Goal: Check status: Check status

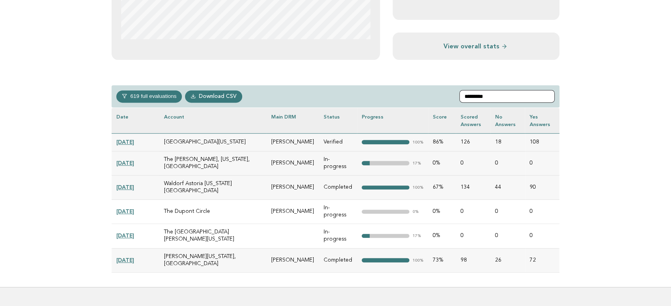
scroll to position [307, 0]
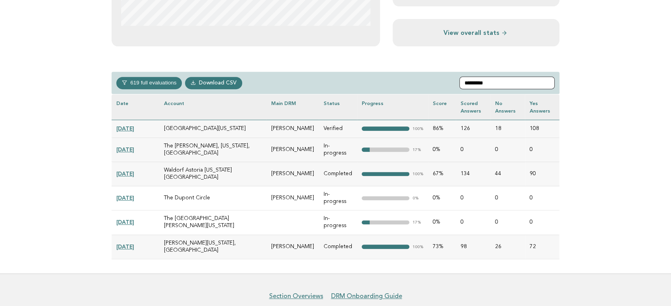
type input "*********"
drag, startPoint x: 129, startPoint y: 196, endPoint x: 136, endPoint y: 199, distance: 8.5
click at [129, 219] on link "2024-11-05" at bounding box center [125, 222] width 18 height 6
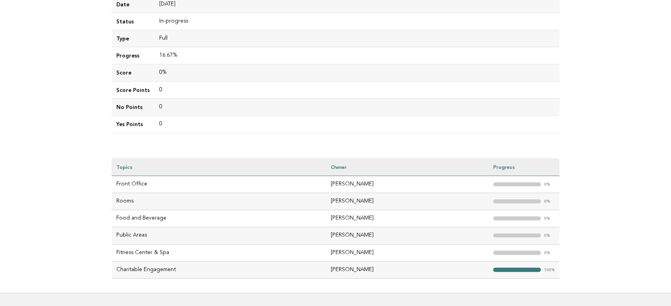
scroll to position [176, 0]
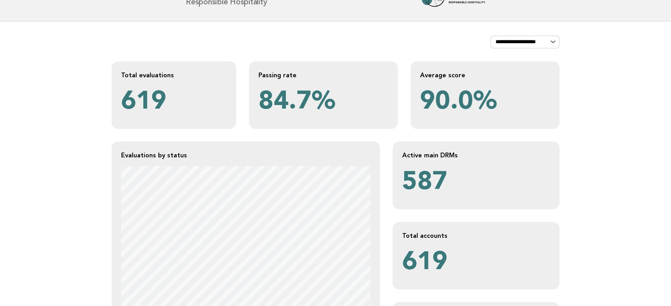
scroll to position [44, 0]
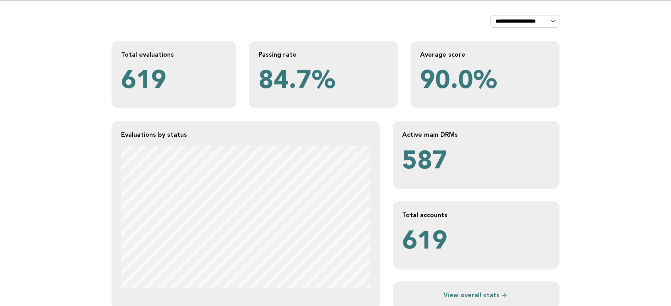
drag, startPoint x: 56, startPoint y: 215, endPoint x: 70, endPoint y: 213, distance: 14.4
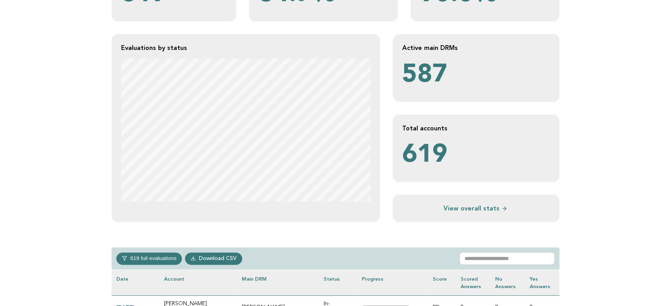
scroll to position [132, 0]
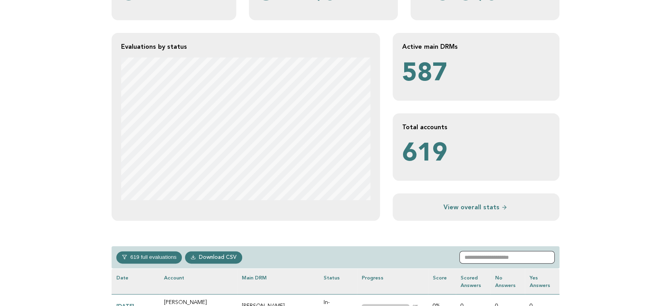
click at [479, 253] on input "text" at bounding box center [506, 257] width 95 height 13
paste input "**********"
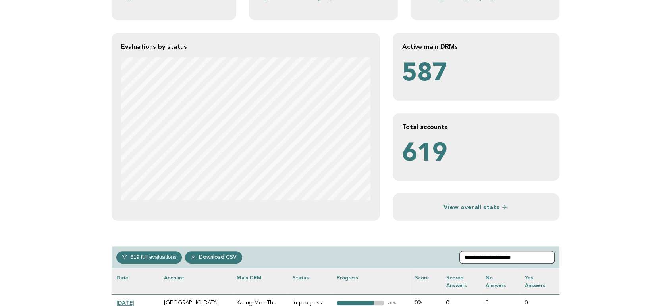
scroll to position [220, 0]
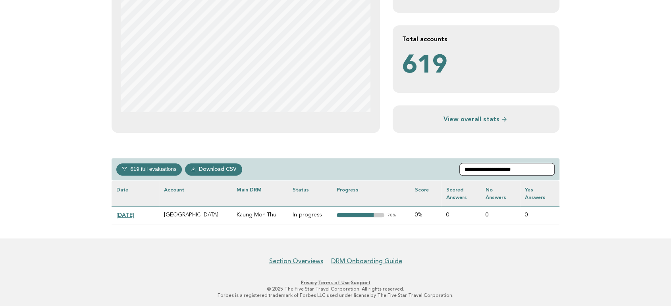
type input "**********"
click at [134, 214] on link "2025-02-04" at bounding box center [125, 215] width 18 height 6
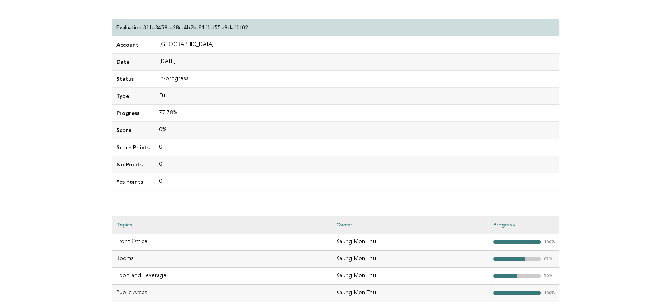
scroll to position [132, 0]
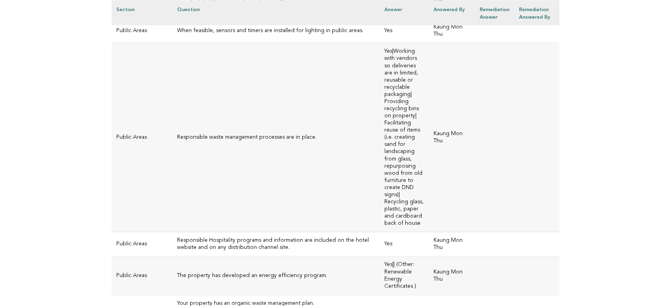
scroll to position [2116, 0]
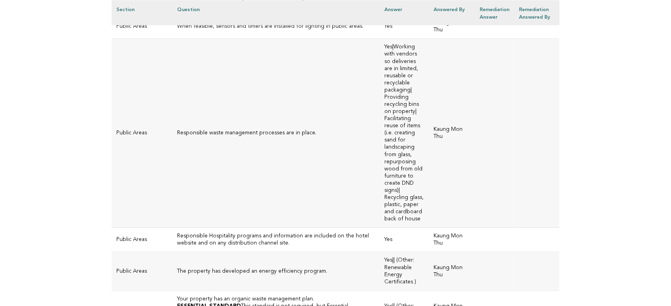
click at [429, 171] on td "Kaung Mon Thu" at bounding box center [452, 133] width 46 height 189
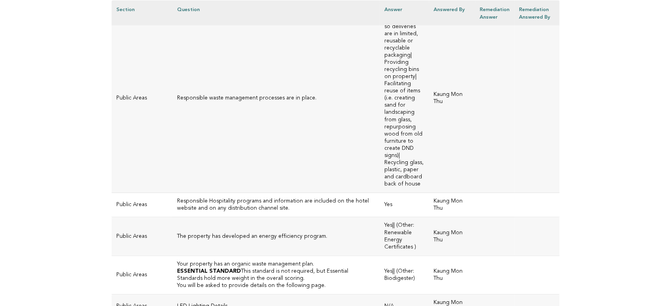
scroll to position [2160, 0]
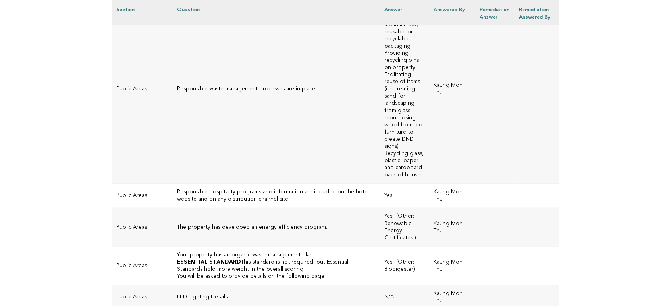
click at [342, 208] on td "The property has developed an energy efficiency program." at bounding box center [275, 227] width 207 height 38
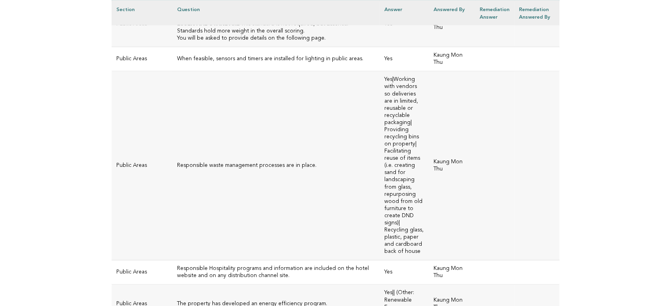
scroll to position [2072, 0]
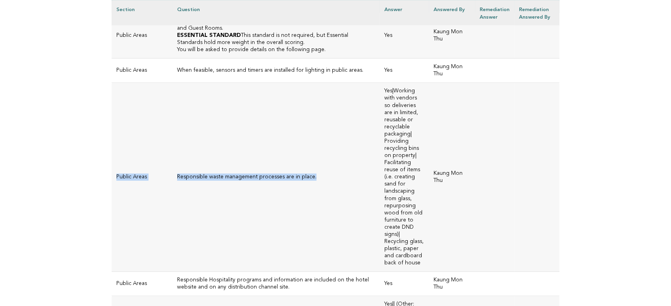
drag, startPoint x: 320, startPoint y: 168, endPoint x: 114, endPoint y: 171, distance: 206.3
click at [114, 171] on tr "Public Areas Responsible waste management processes are in place. Yes|Working w…" at bounding box center [335, 177] width 448 height 189
copy tr "Public Areas Responsible waste management processes are in place."
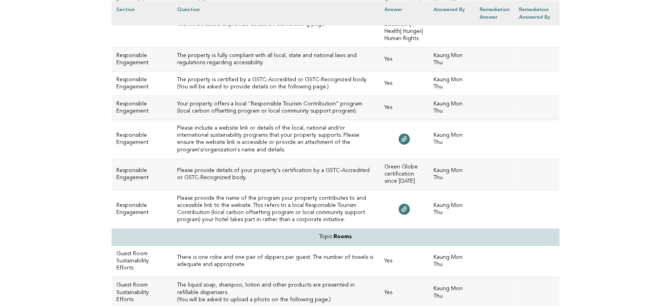
scroll to position [2601, 0]
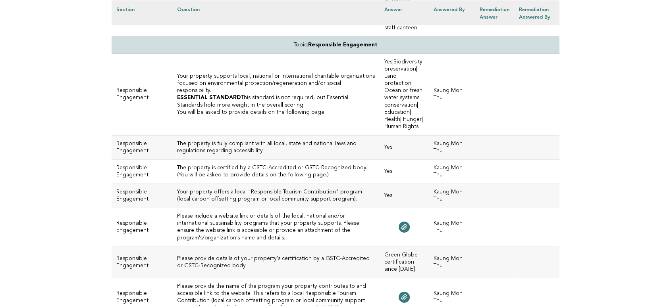
drag, startPoint x: 49, startPoint y: 122, endPoint x: 71, endPoint y: 128, distance: 22.9
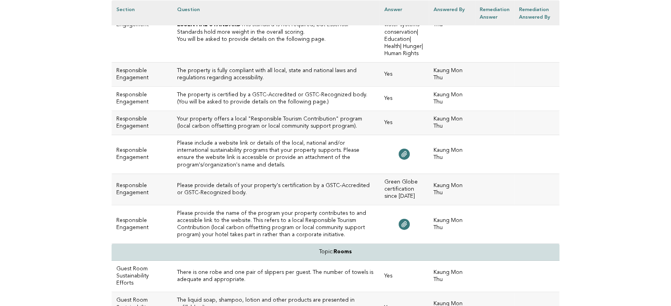
scroll to position [2689, 0]
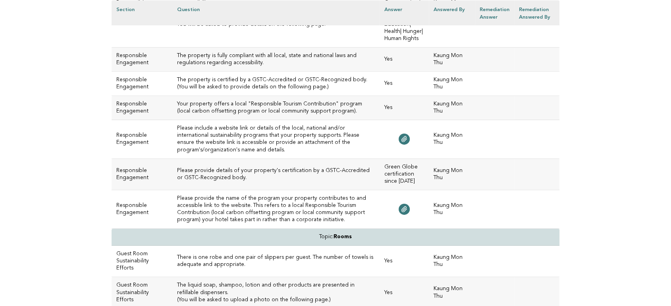
click at [264, 203] on h3 "Please provide the name of the program your property contributes to and accessi…" at bounding box center [276, 209] width 198 height 29
click at [336, 198] on h3 "Please provide the name of the program your property contributes to and accessi…" at bounding box center [276, 209] width 198 height 29
click at [194, 196] on h3 "Please provide the name of the program your property contributes to and accessi…" at bounding box center [276, 209] width 198 height 29
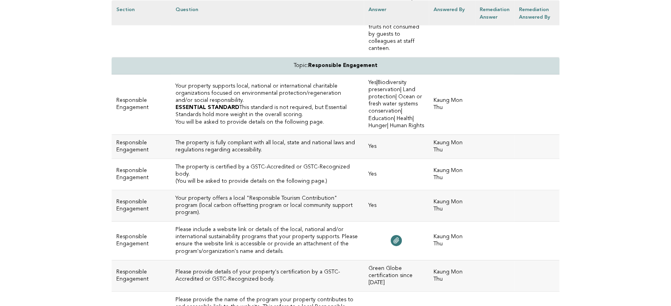
scroll to position [2587, 0]
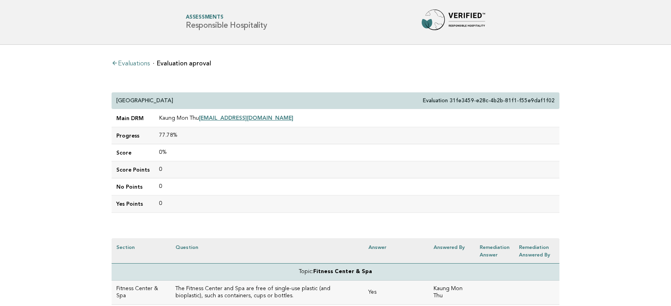
scroll to position [2587, 0]
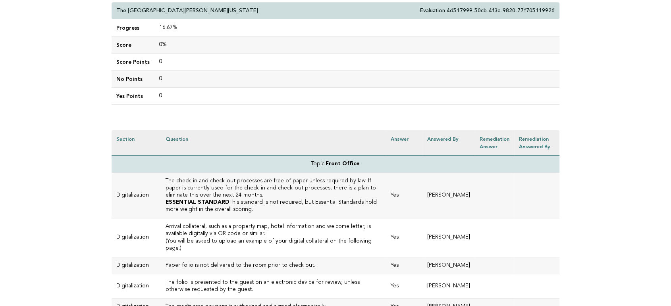
scroll to position [88, 0]
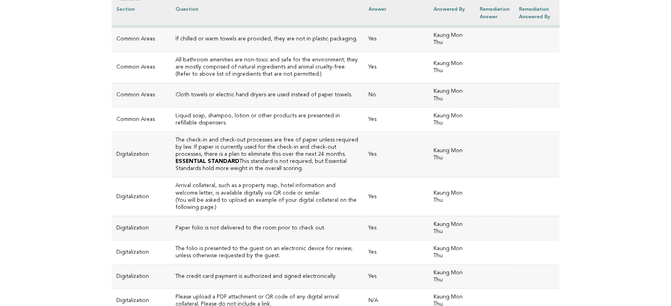
scroll to position [1499, 0]
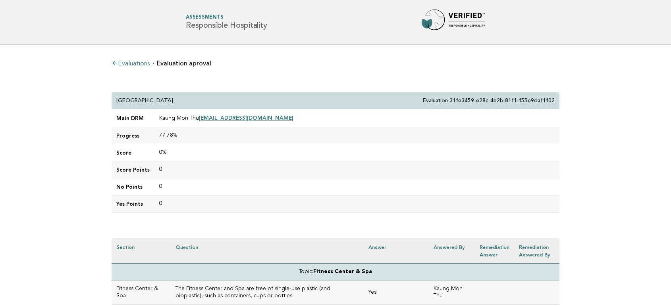
scroll to position [1499, 0]
